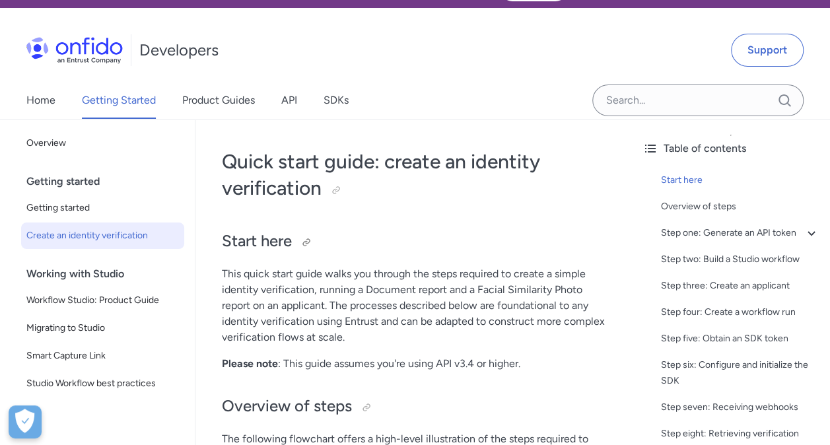
scroll to position [18, 0]
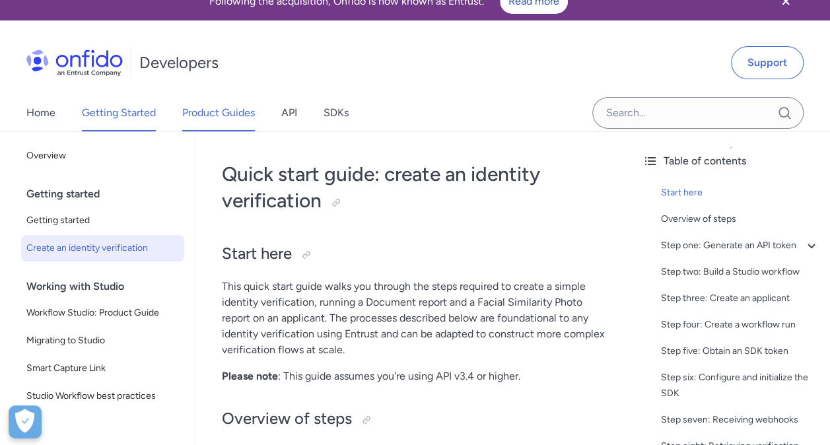
click at [223, 111] on link "Product Guides" at bounding box center [218, 112] width 73 height 37
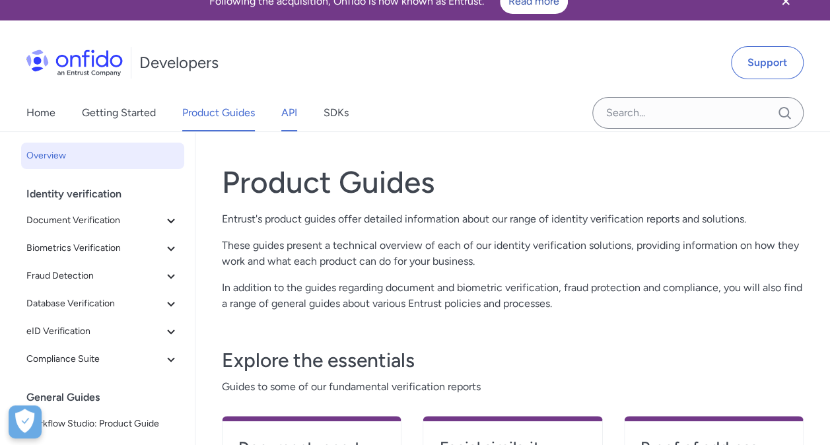
click at [289, 115] on link "API" at bounding box center [289, 112] width 16 height 37
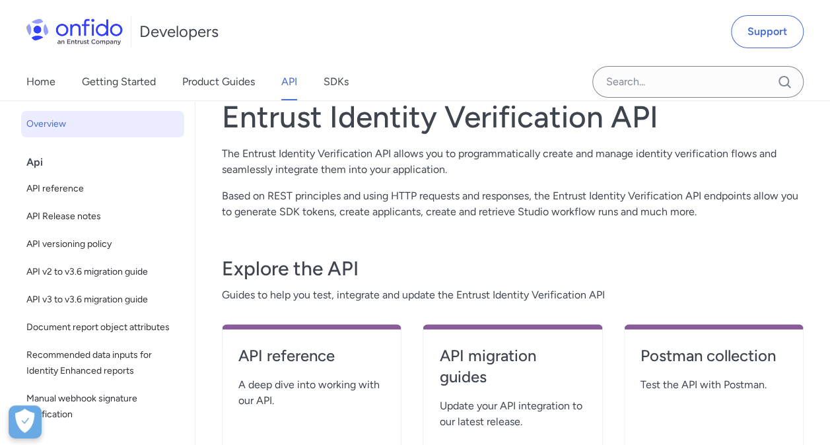
scroll to position [112, 0]
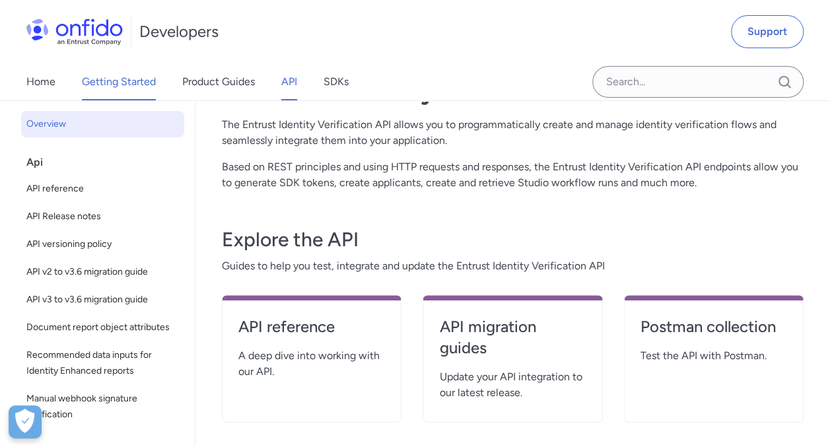
click at [147, 81] on link "Getting Started" at bounding box center [119, 81] width 74 height 37
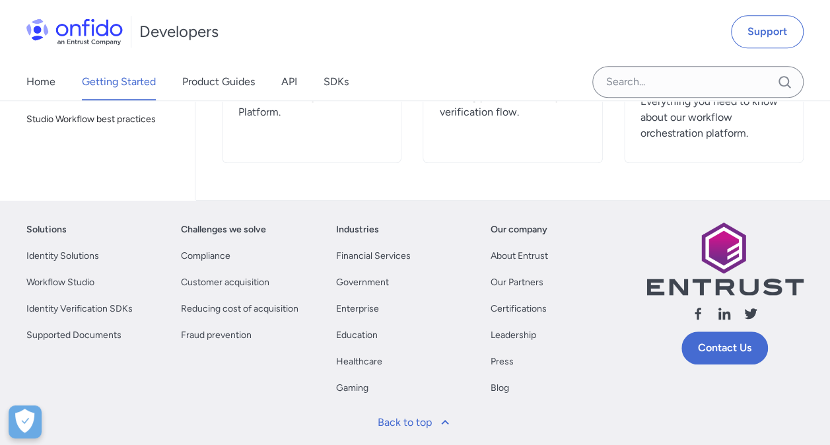
scroll to position [473, 0]
click at [703, 347] on link "Contact Us" at bounding box center [725, 347] width 87 height 33
